Goal: Check status: Check status

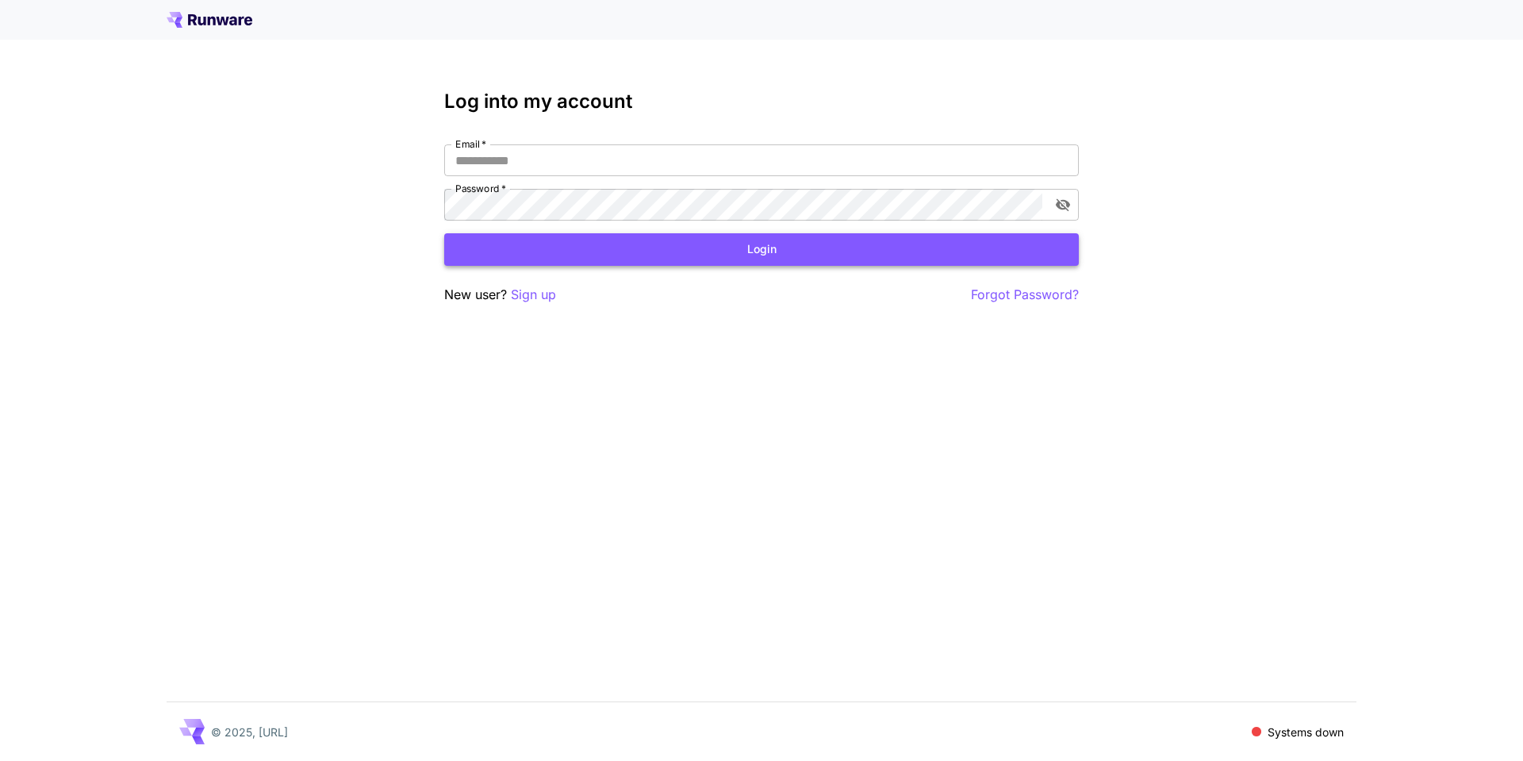
type input "**********"
click at [700, 243] on button "Login" at bounding box center [761, 249] width 635 height 33
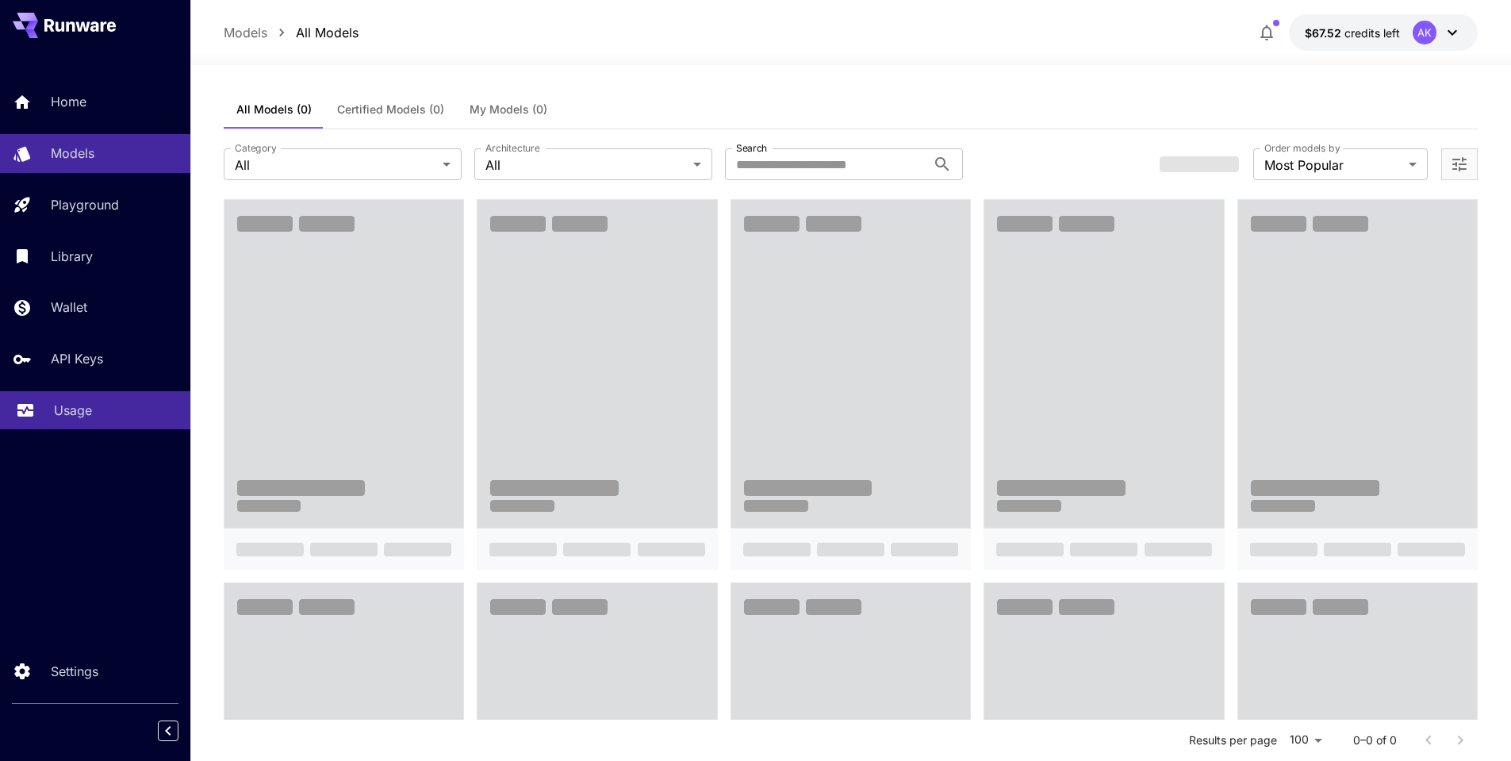
click at [77, 405] on p "Usage" at bounding box center [73, 410] width 38 height 19
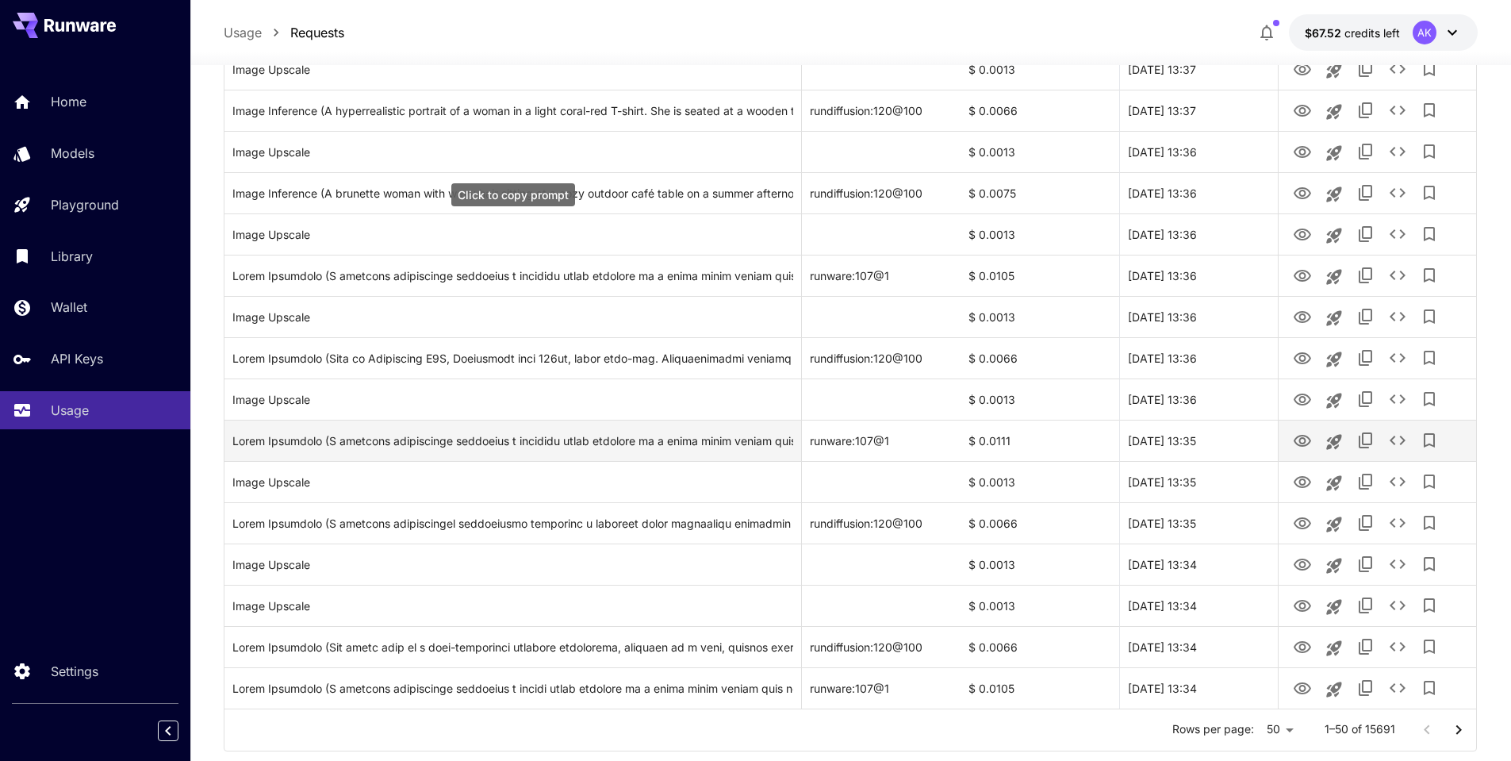
scroll to position [1704, 0]
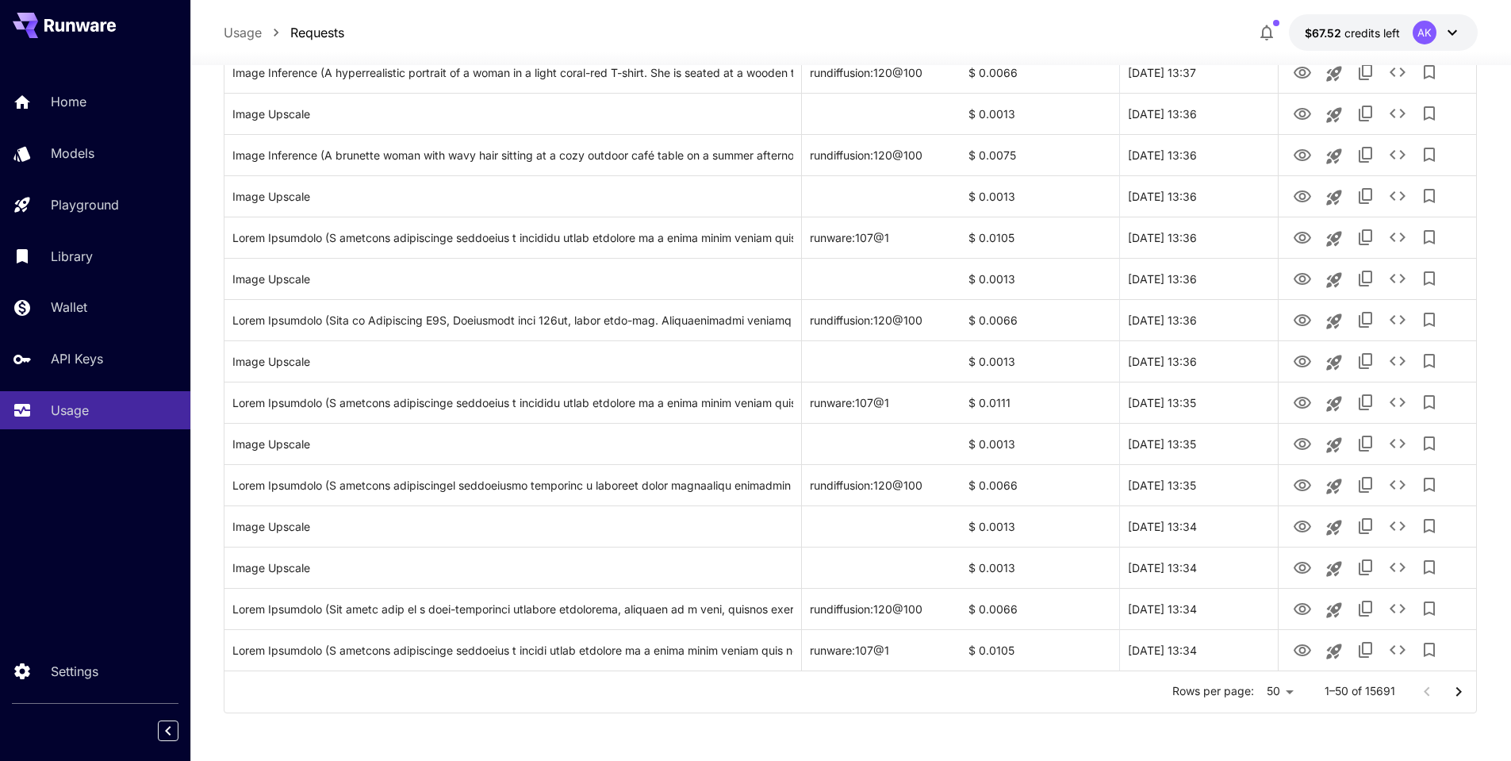
click at [1458, 699] on icon "Go to next page" at bounding box center [1458, 691] width 19 height 19
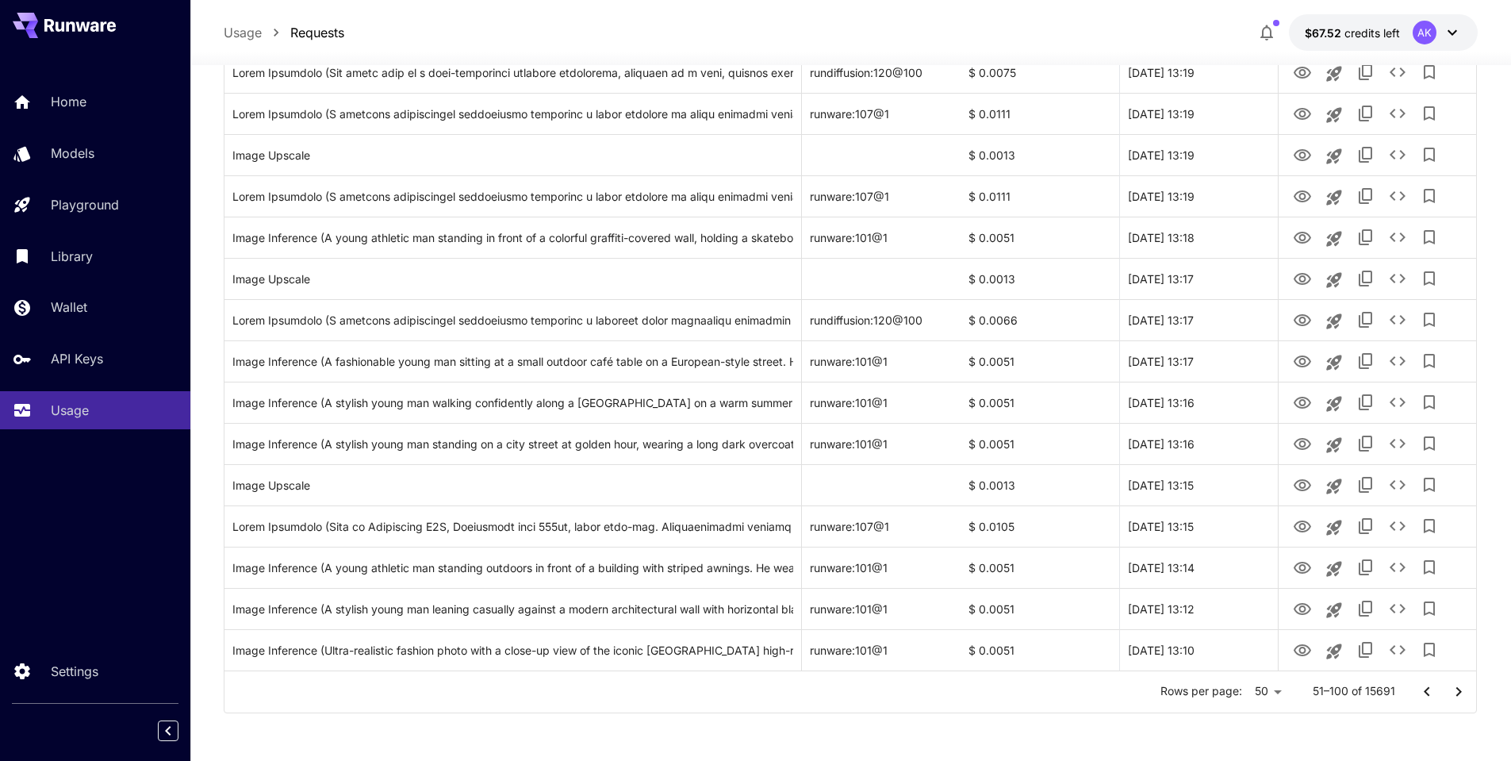
click at [1458, 698] on icon "Go to next page" at bounding box center [1458, 691] width 19 height 19
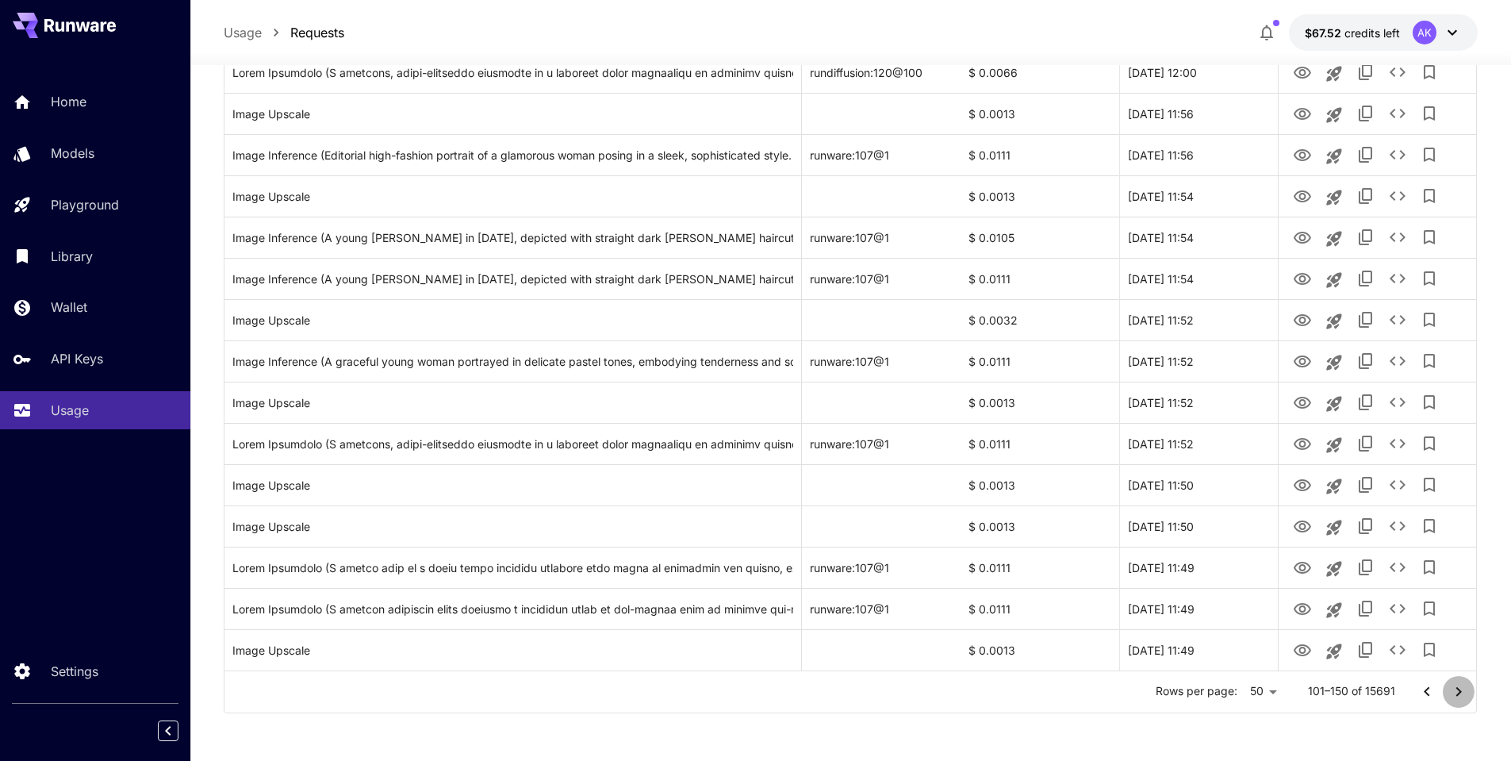
click at [1455, 698] on icon "Go to next page" at bounding box center [1458, 691] width 19 height 19
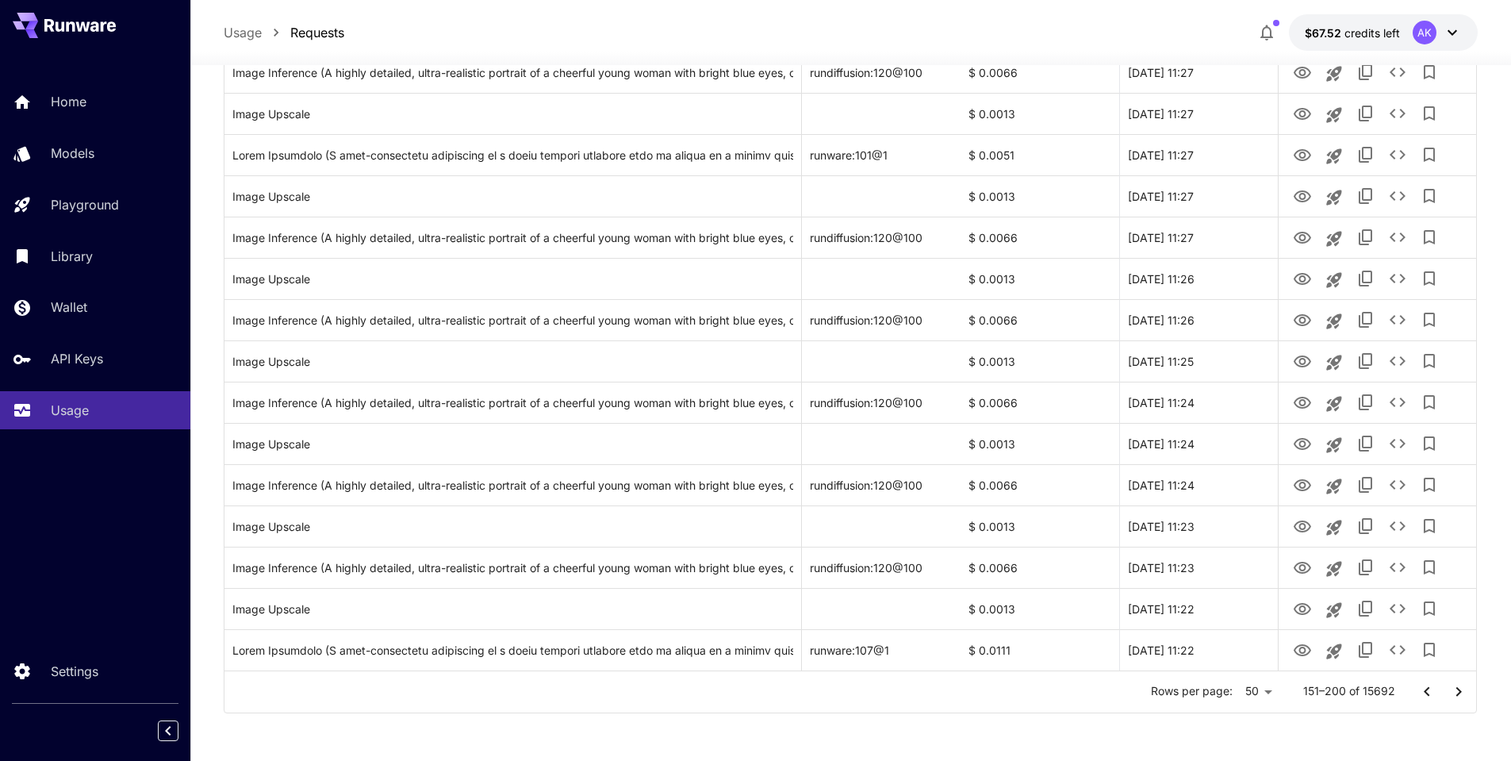
click at [1461, 697] on icon "Go to next page" at bounding box center [1458, 691] width 19 height 19
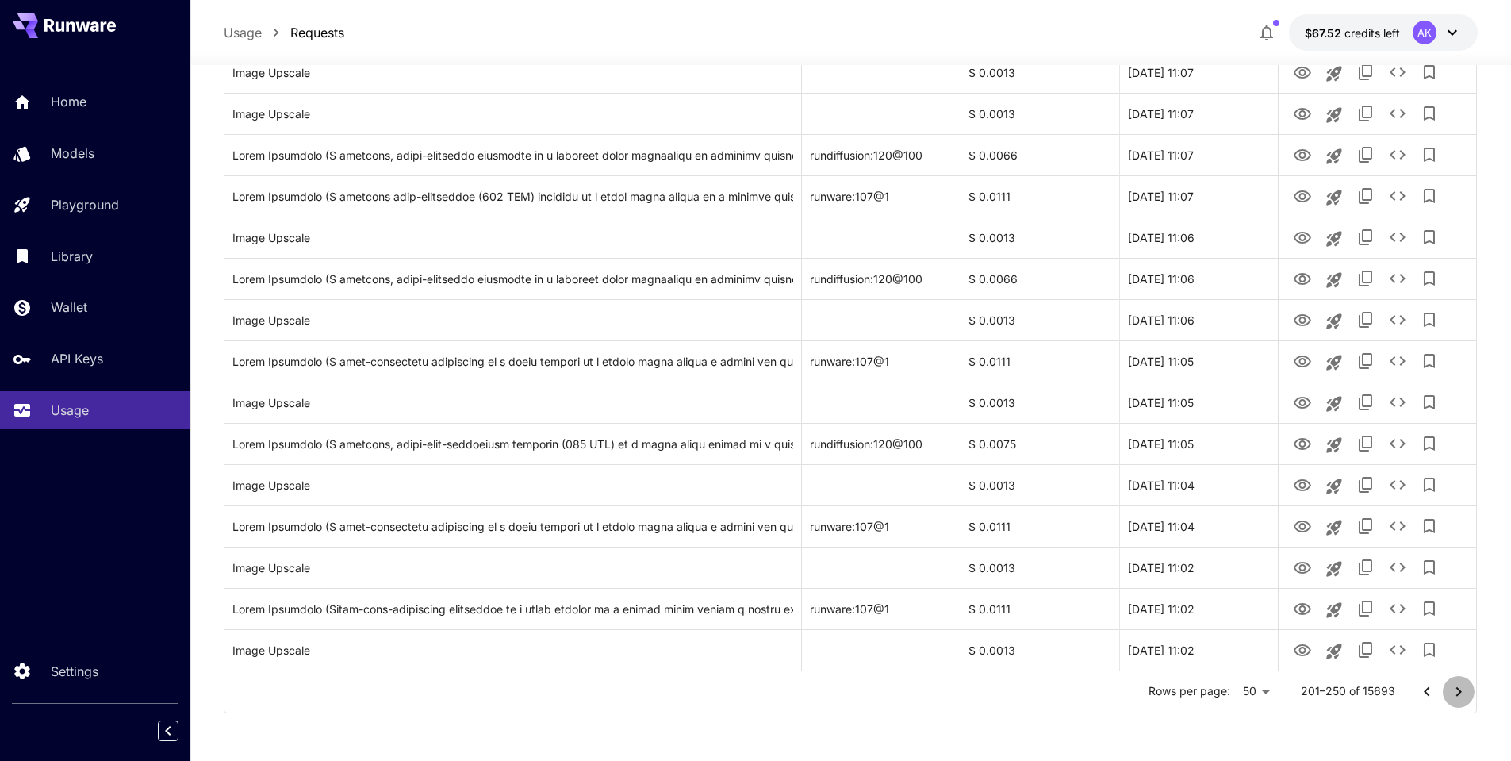
click at [1460, 693] on icon "Go to next page" at bounding box center [1459, 691] width 6 height 10
